Goal: Information Seeking & Learning: Find specific fact

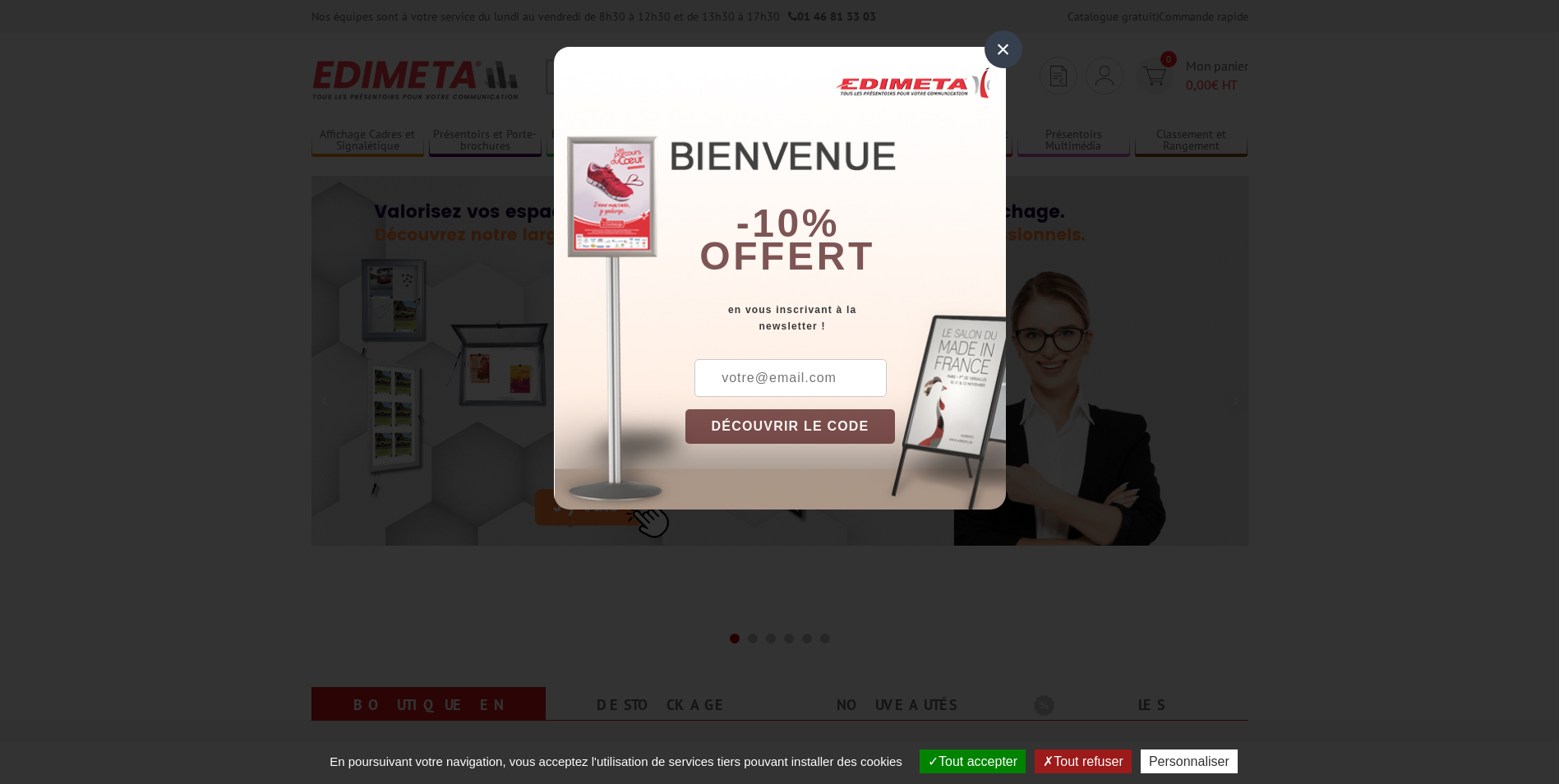
click at [182, 176] on div "× -10% offert en vous inscrivant à la newsletter ! DÉCOUVRIR LE CODE Copier le …" at bounding box center [780, 267] width 1559 height 534
click at [1001, 49] on div "×" at bounding box center [1004, 49] width 38 height 38
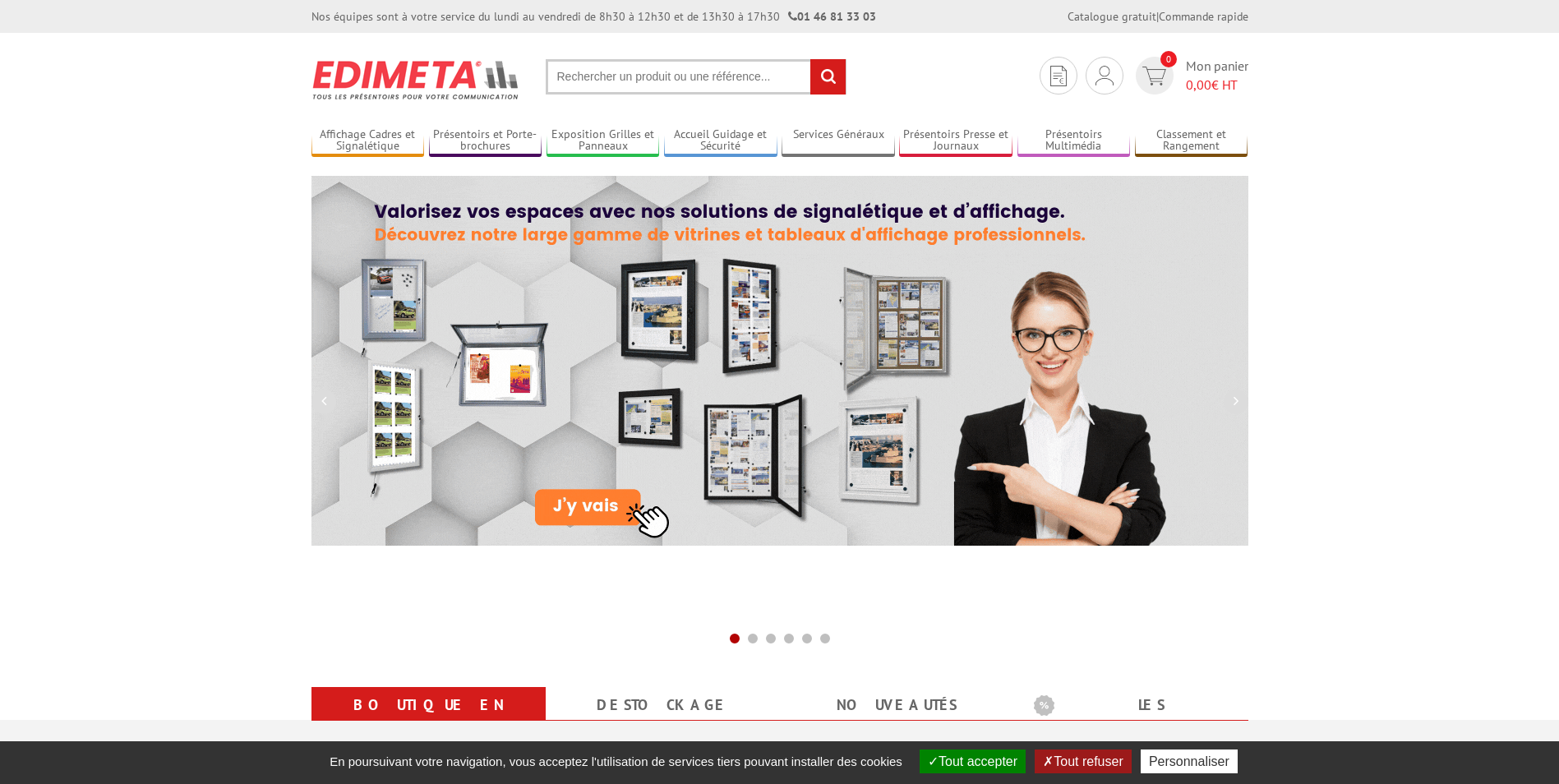
click at [325, 84] on img at bounding box center [416, 79] width 210 height 61
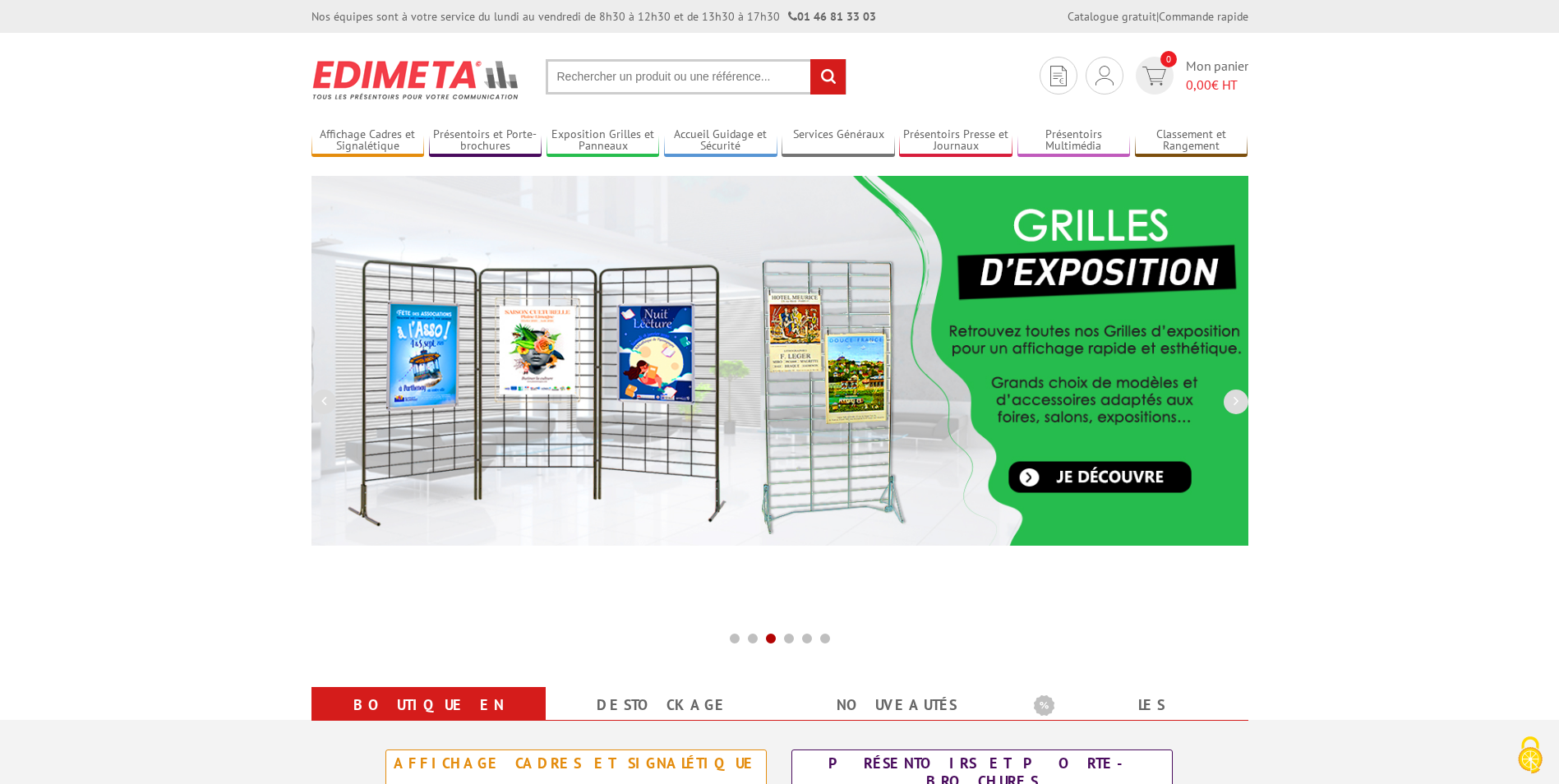
click at [599, 75] on input "text" at bounding box center [695, 76] width 301 height 35
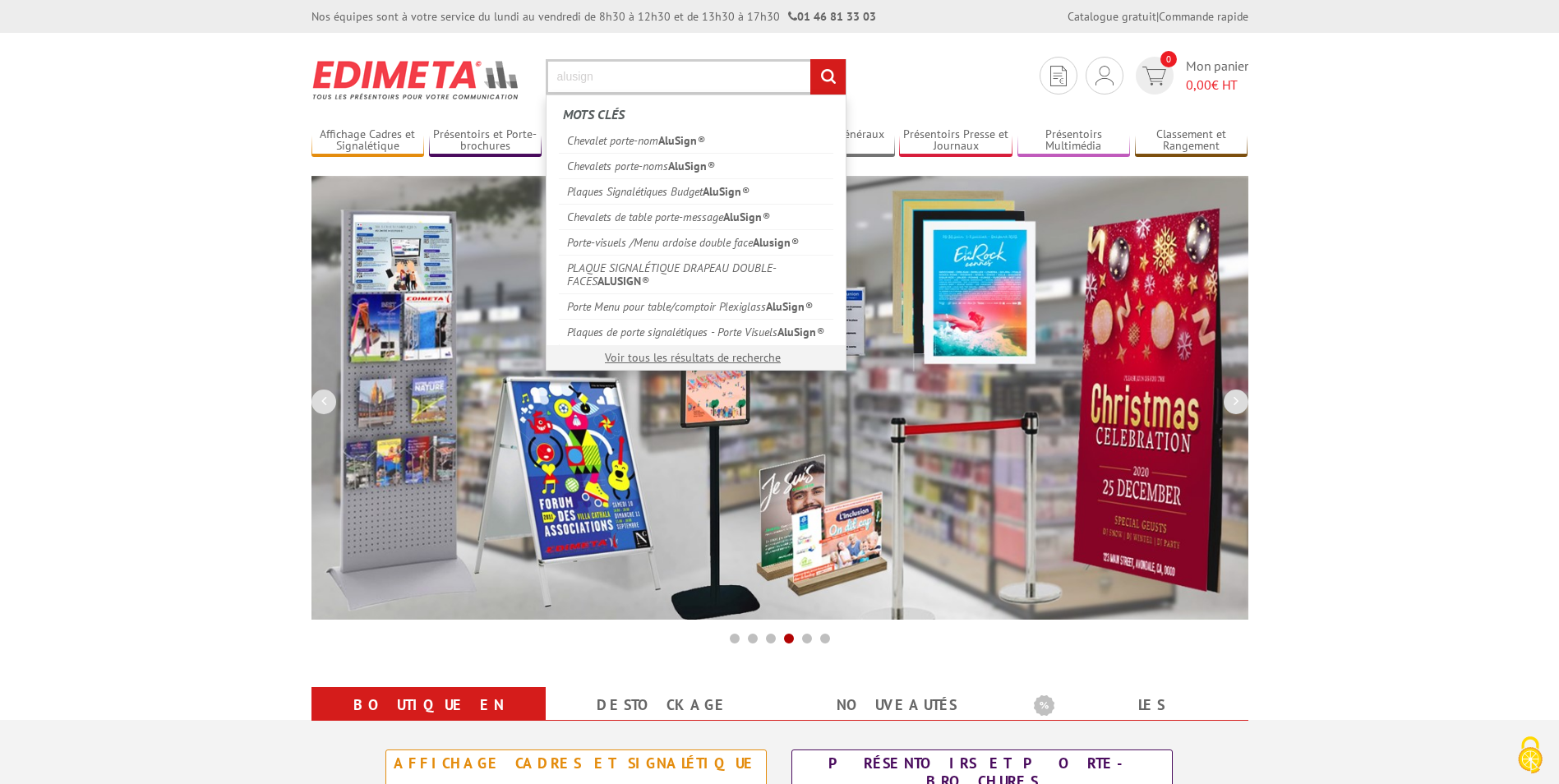
type input "alusign"
click at [811, 59] on input "rechercher" at bounding box center [828, 76] width 35 height 35
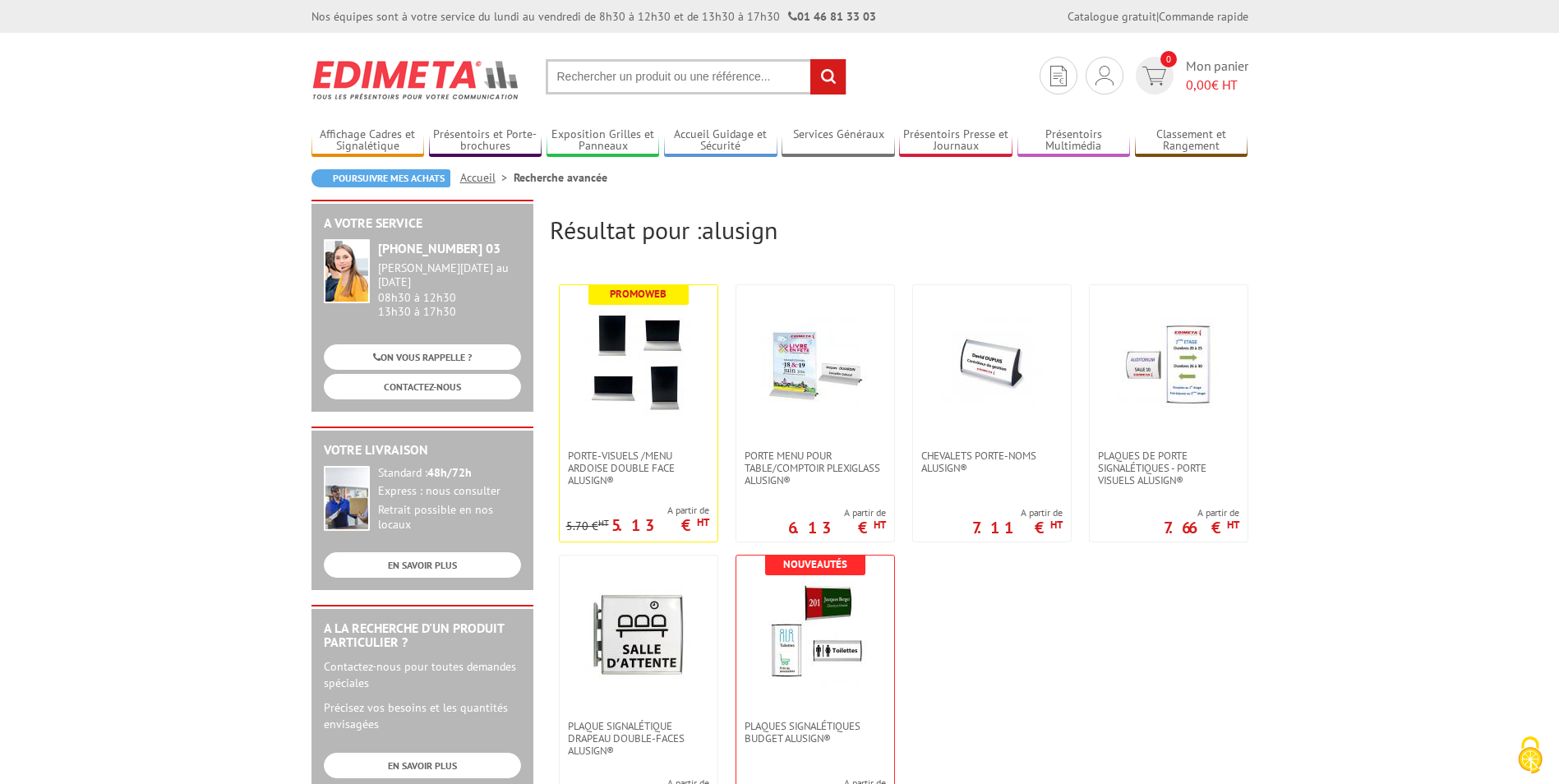
click at [586, 83] on input "text" at bounding box center [695, 76] width 301 height 35
type input "AluSugn"
click at [811, 59] on input "rechercher" at bounding box center [828, 76] width 35 height 35
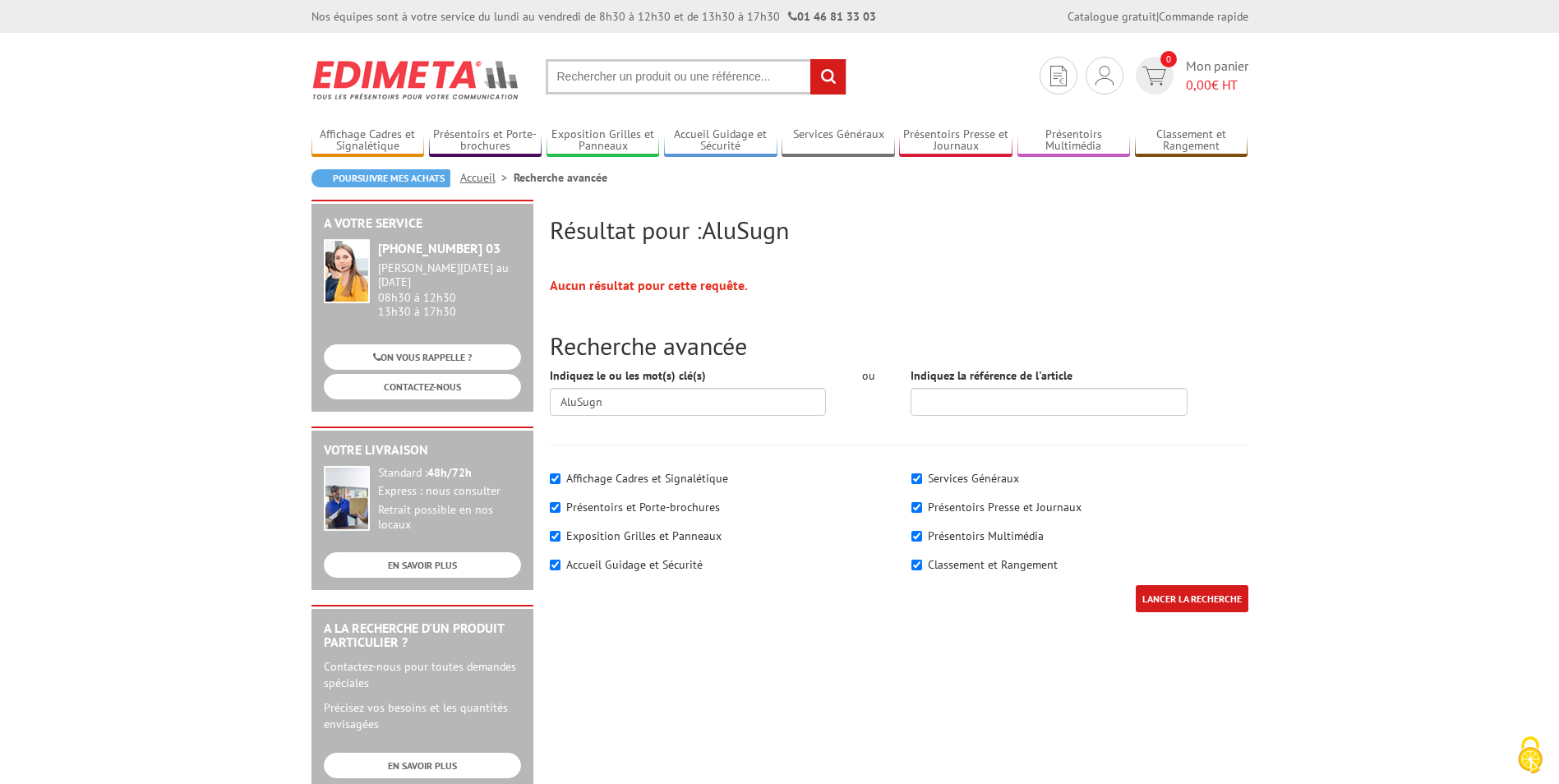
click at [588, 77] on input "text" at bounding box center [695, 76] width 301 height 35
type input "Alusugn"
click at [811, 59] on input "rechercher" at bounding box center [828, 76] width 35 height 35
click at [588, 77] on input "text" at bounding box center [695, 76] width 301 height 35
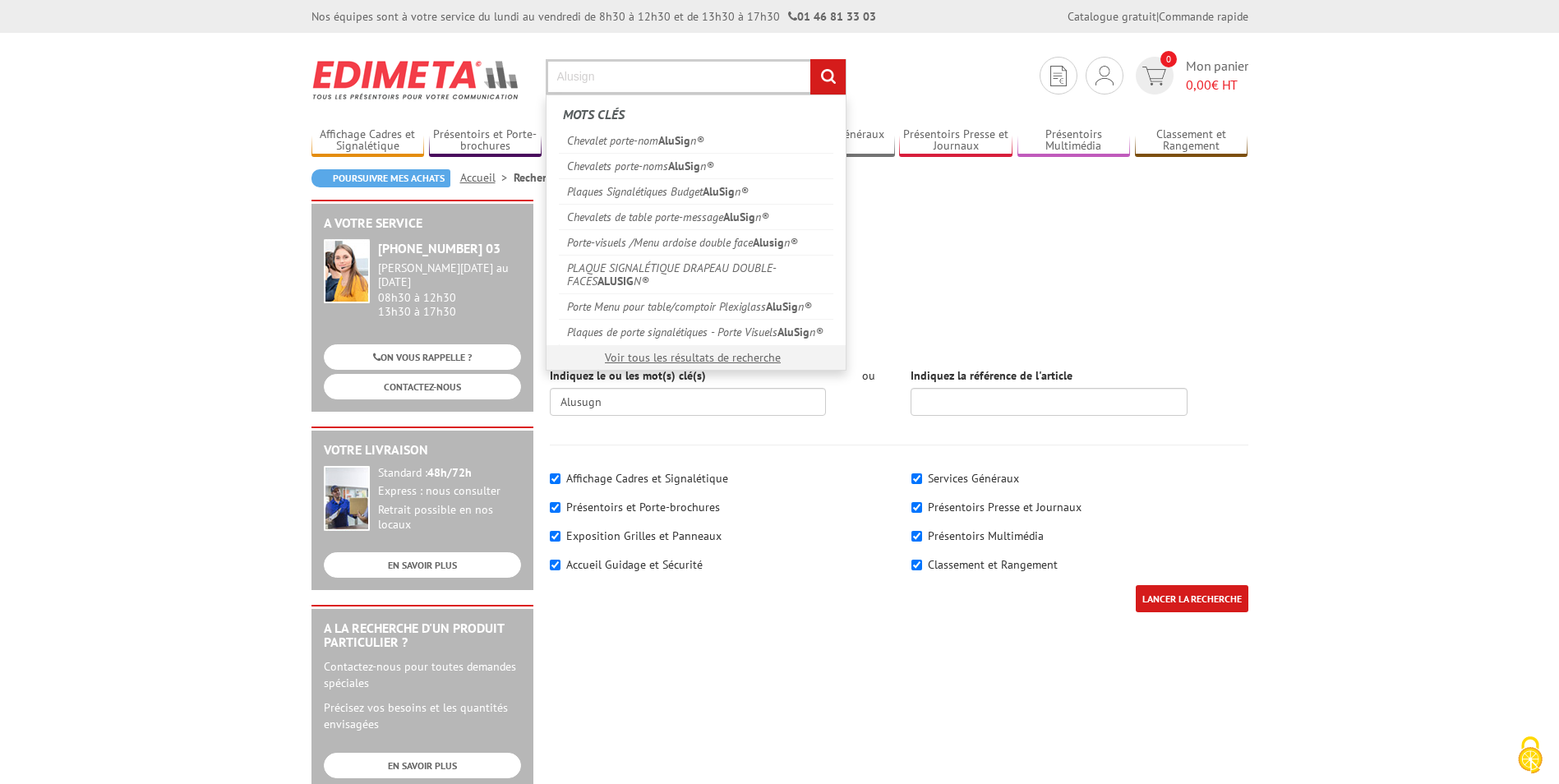
type input "Alusign"
click at [811, 59] on input "rechercher" at bounding box center [828, 76] width 35 height 35
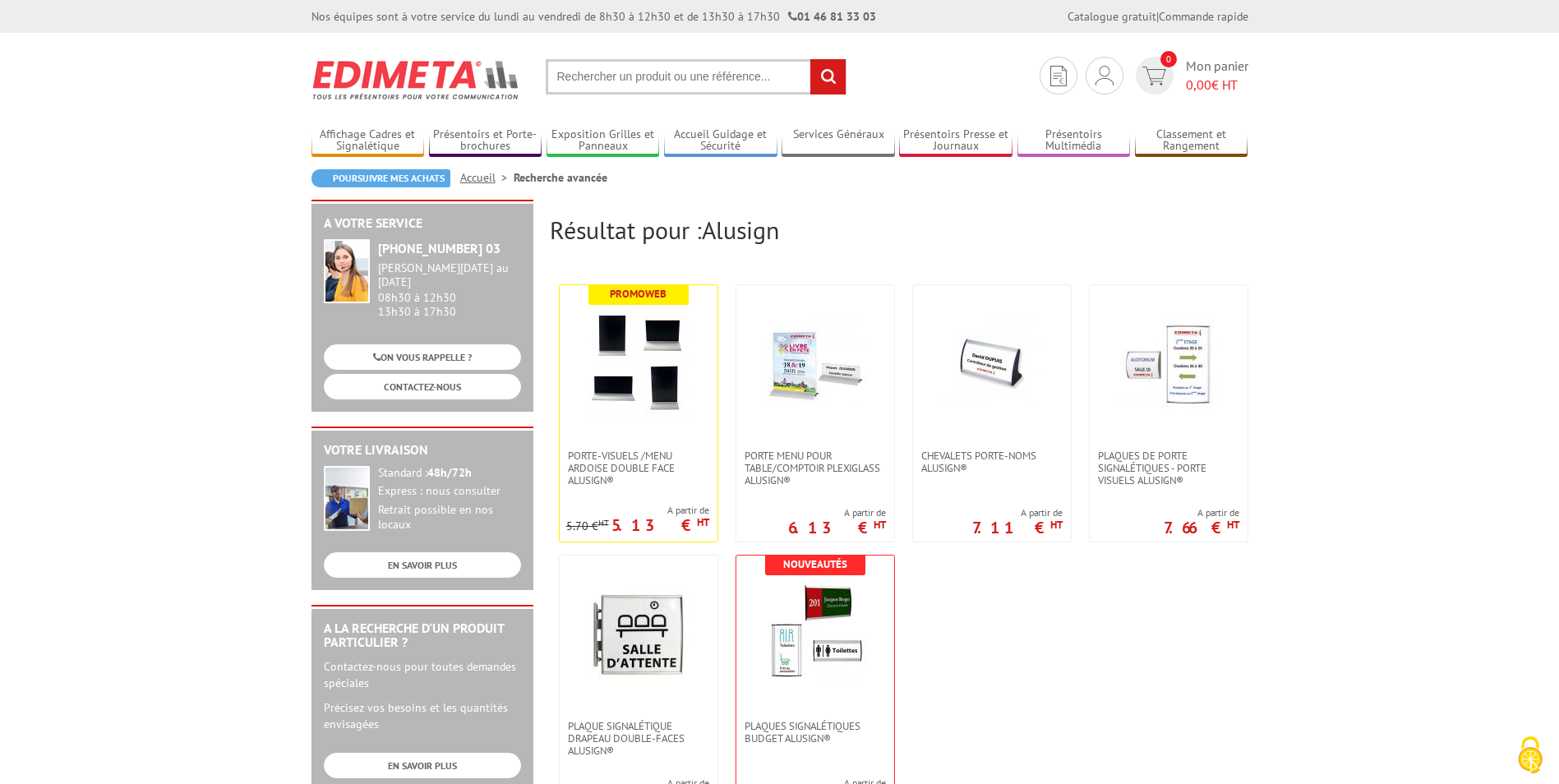
click at [570, 70] on input "text" at bounding box center [695, 76] width 301 height 35
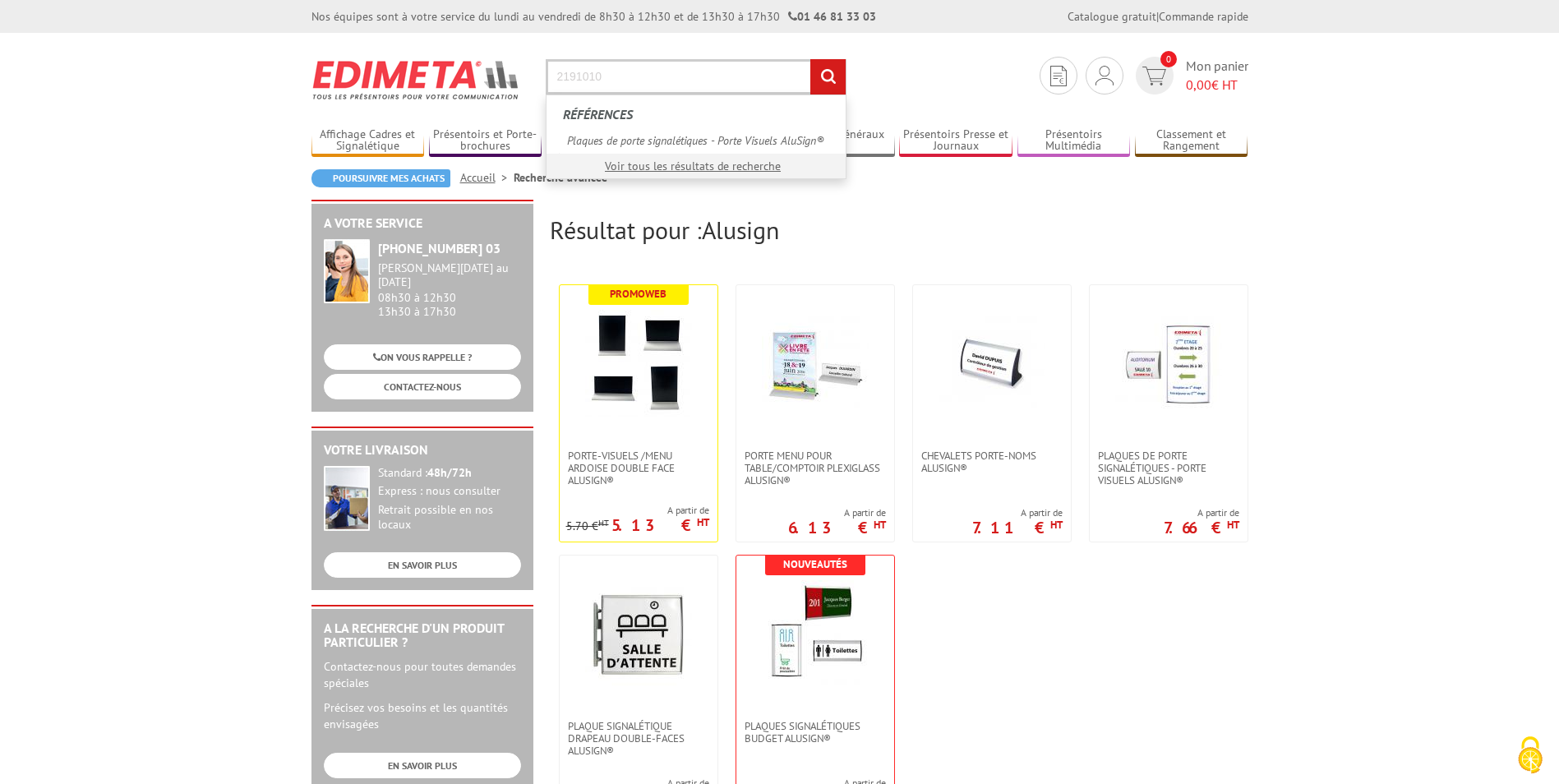
type input "2191010"
click at [811, 59] on input "rechercher" at bounding box center [828, 76] width 35 height 35
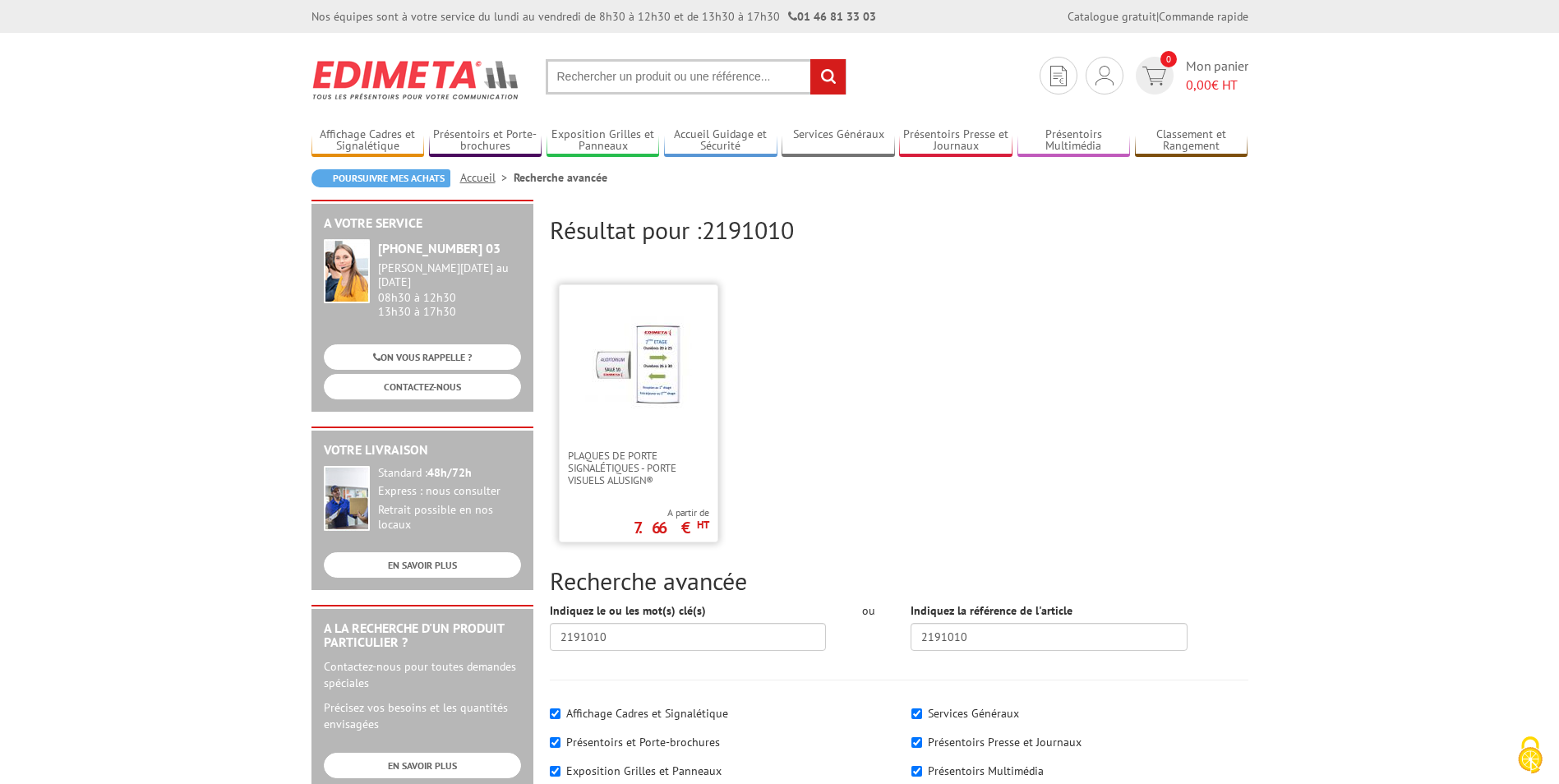
click at [593, 417] on link at bounding box center [638, 367] width 158 height 164
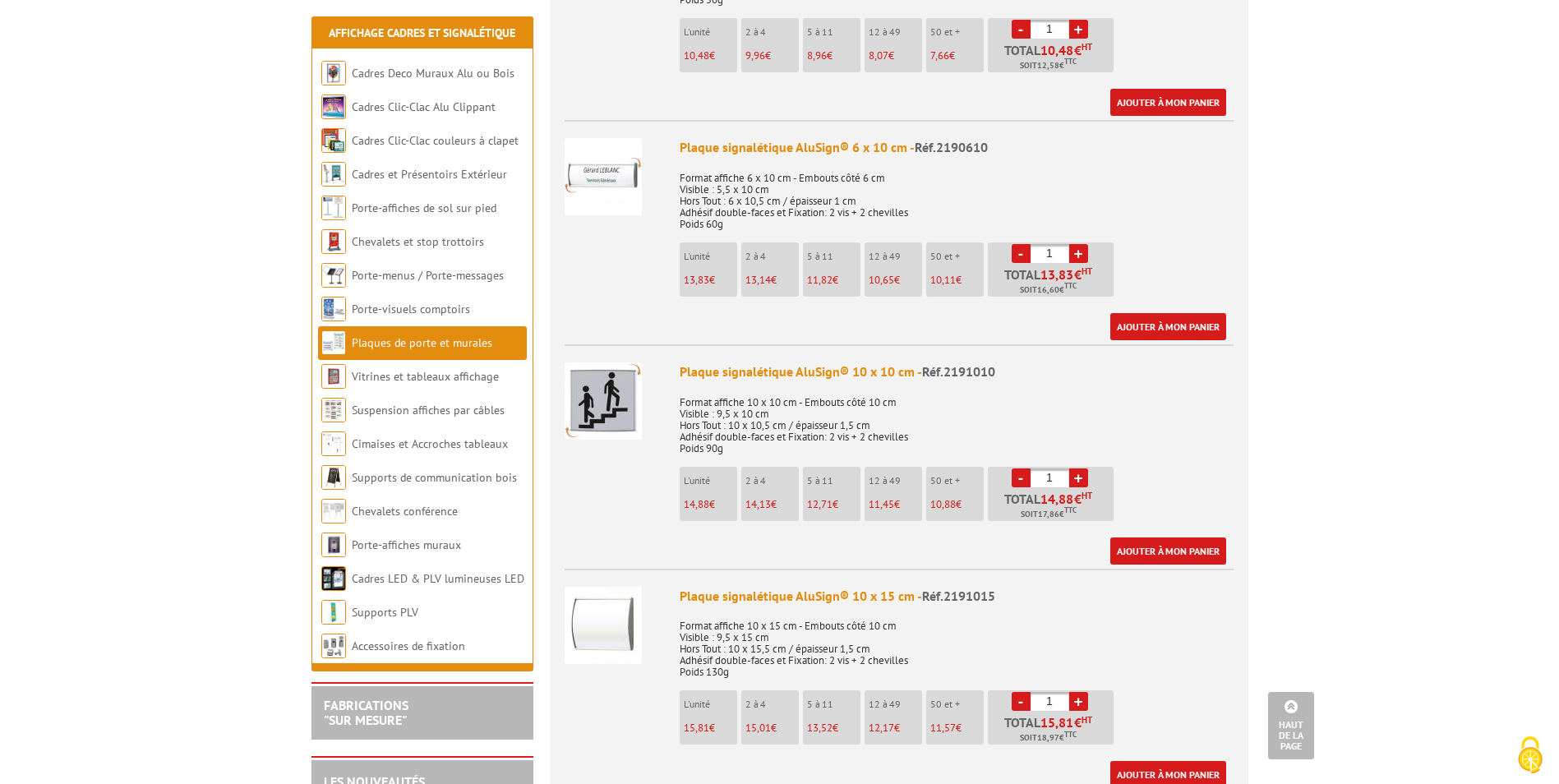
scroll to position [821, 0]
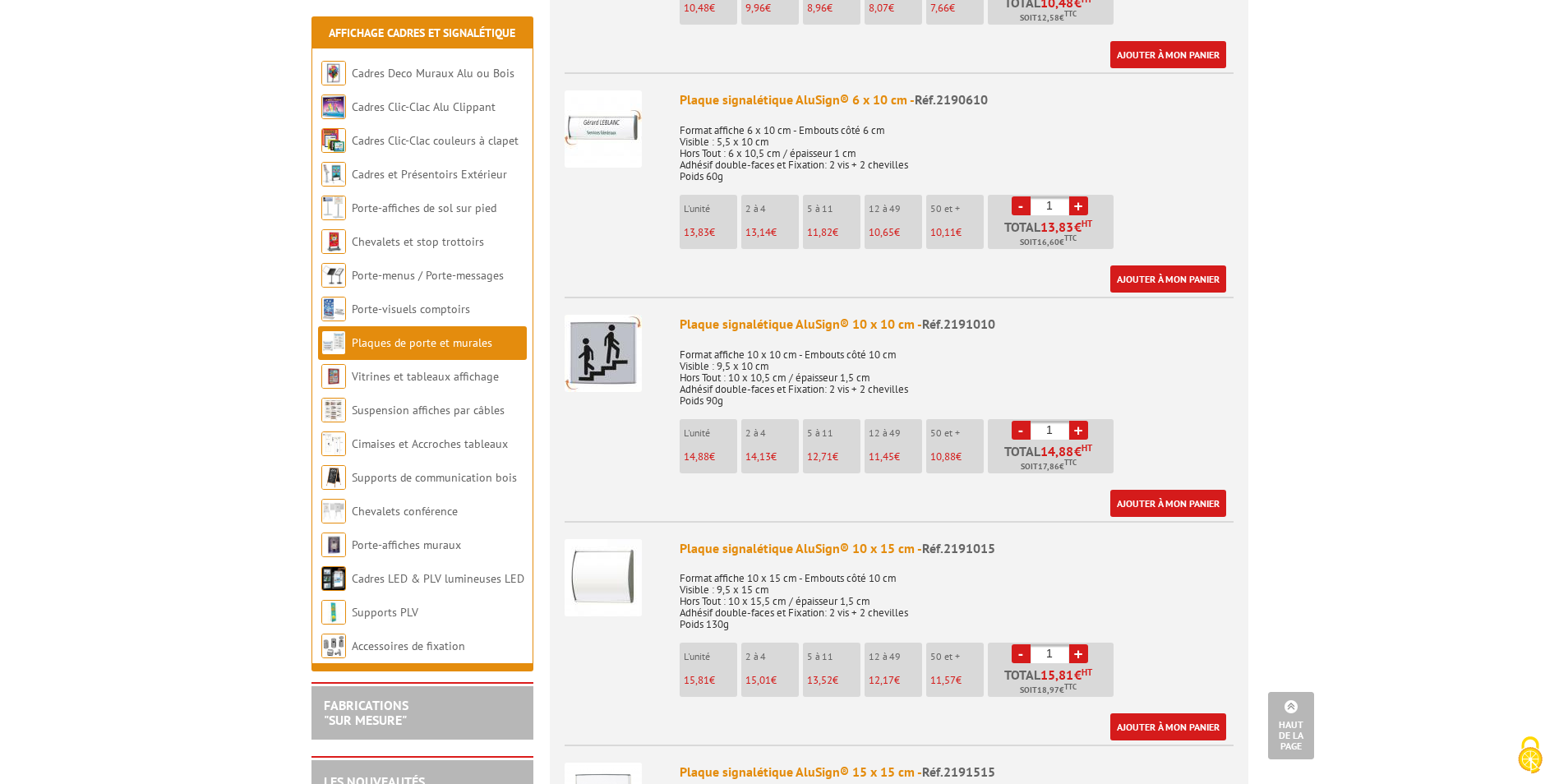
click at [827, 347] on p "Format affiche 10 x 10 cm - Embouts côté 10 cm Visible : 9,5 x 10 cm Hors Tout …" at bounding box center [957, 372] width 554 height 69
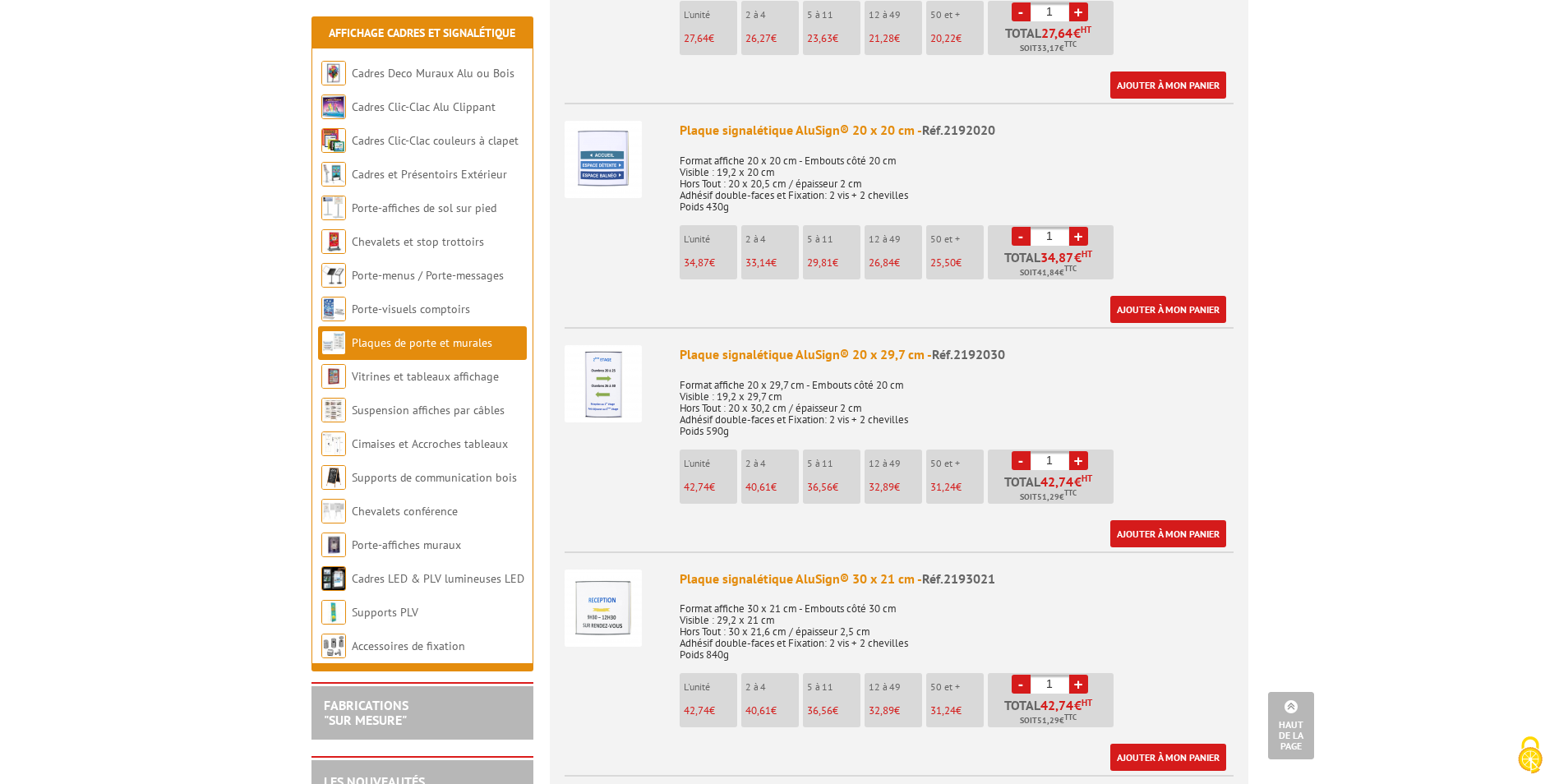
scroll to position [1643, 0]
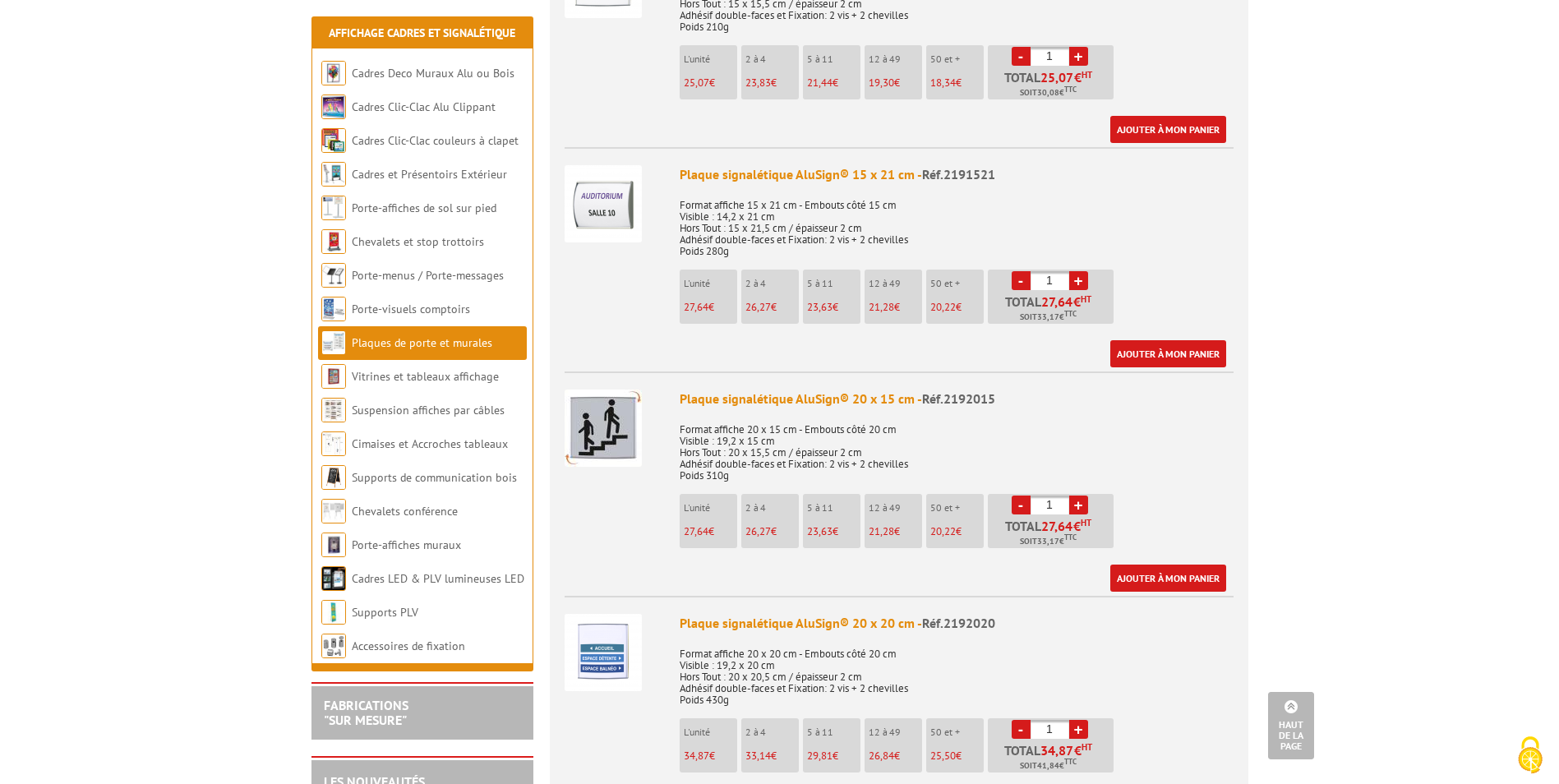
click at [724, 390] on div "Plaque signalétique AluSign® 20 x 15 cm - Réf.2192015" at bounding box center [957, 398] width 554 height 19
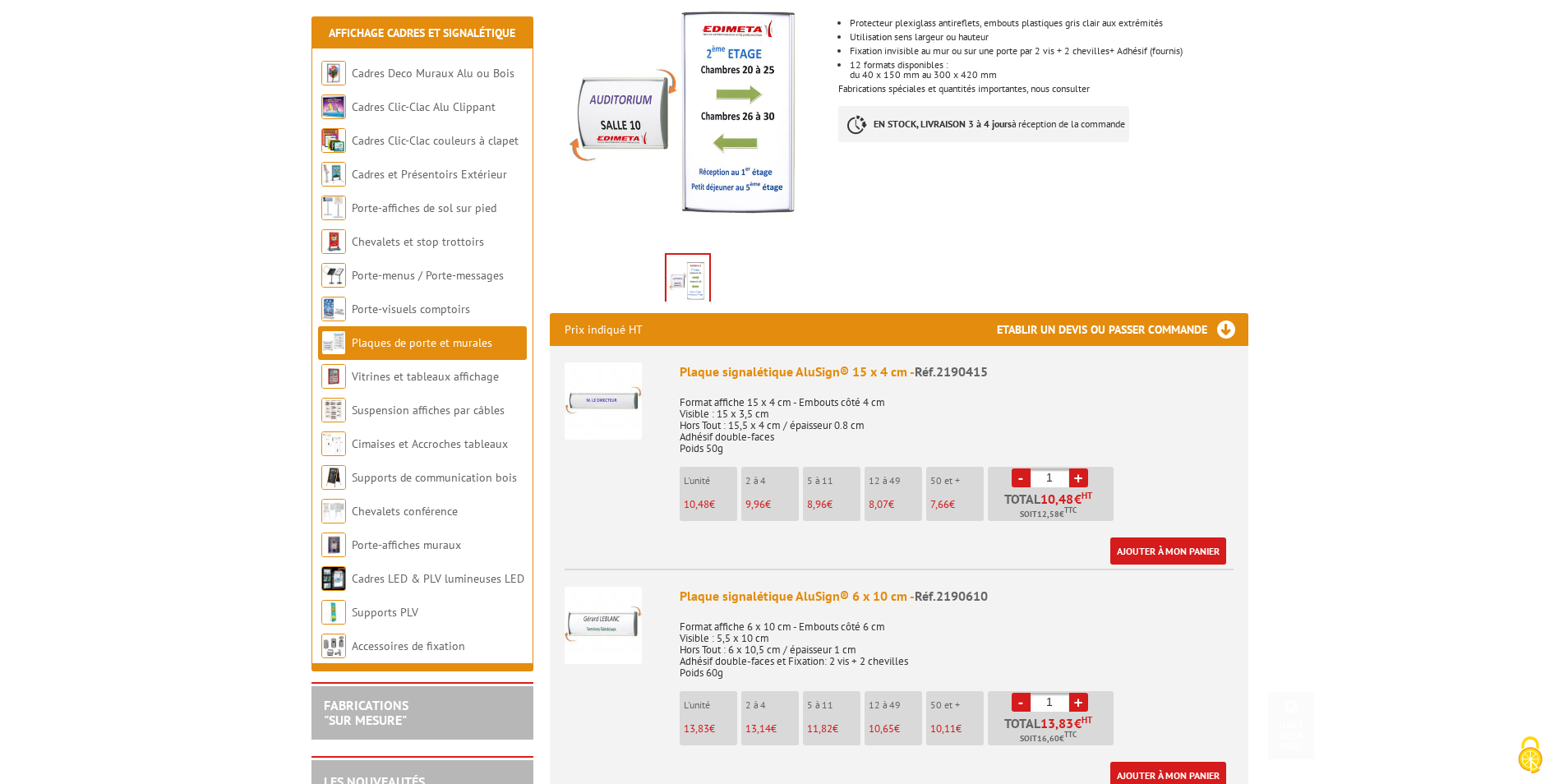
scroll to position [658, 0]
